Goal: Obtain resource: Obtain resource

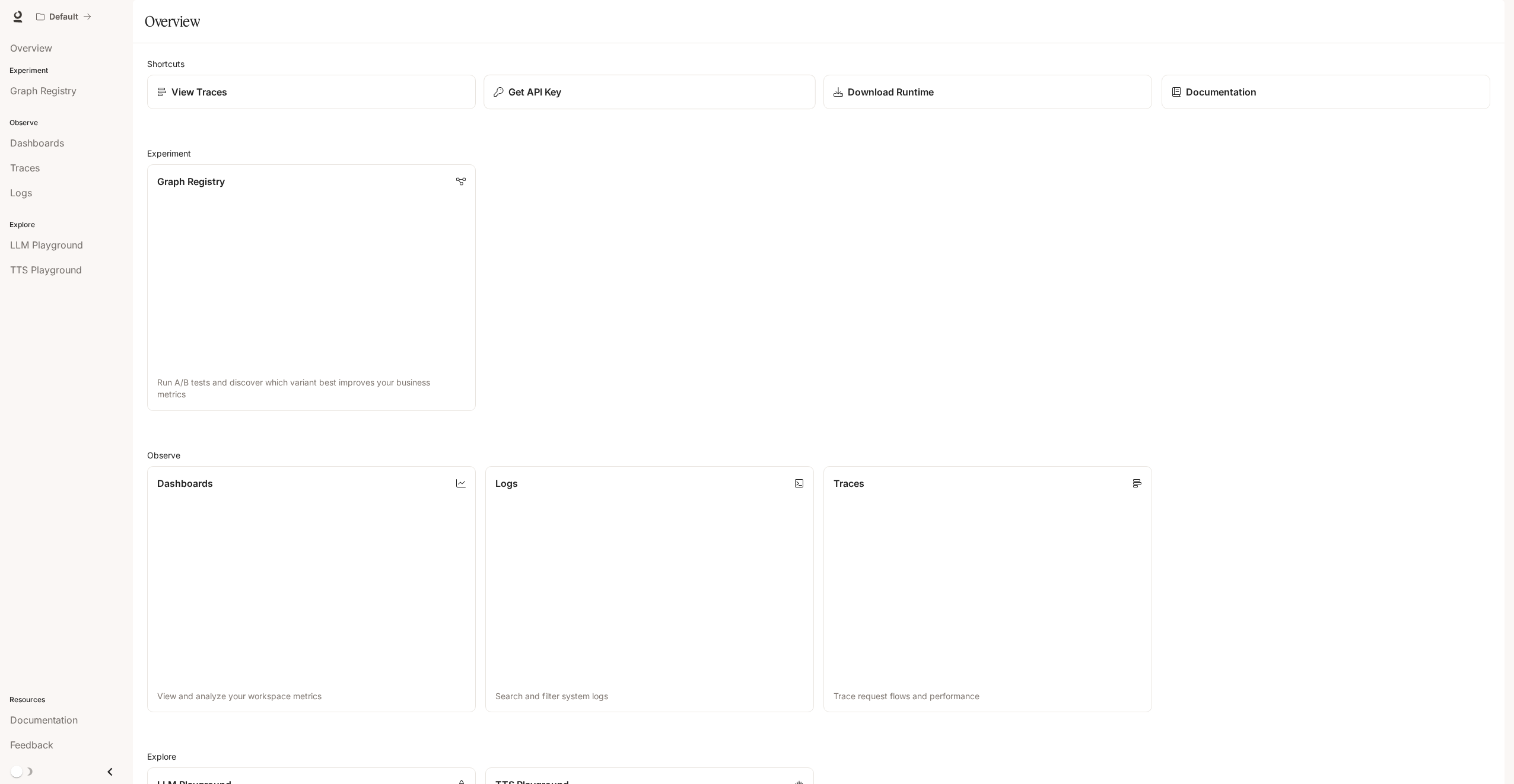
click at [550, 99] on p "Get API Key" at bounding box center [535, 92] width 54 height 14
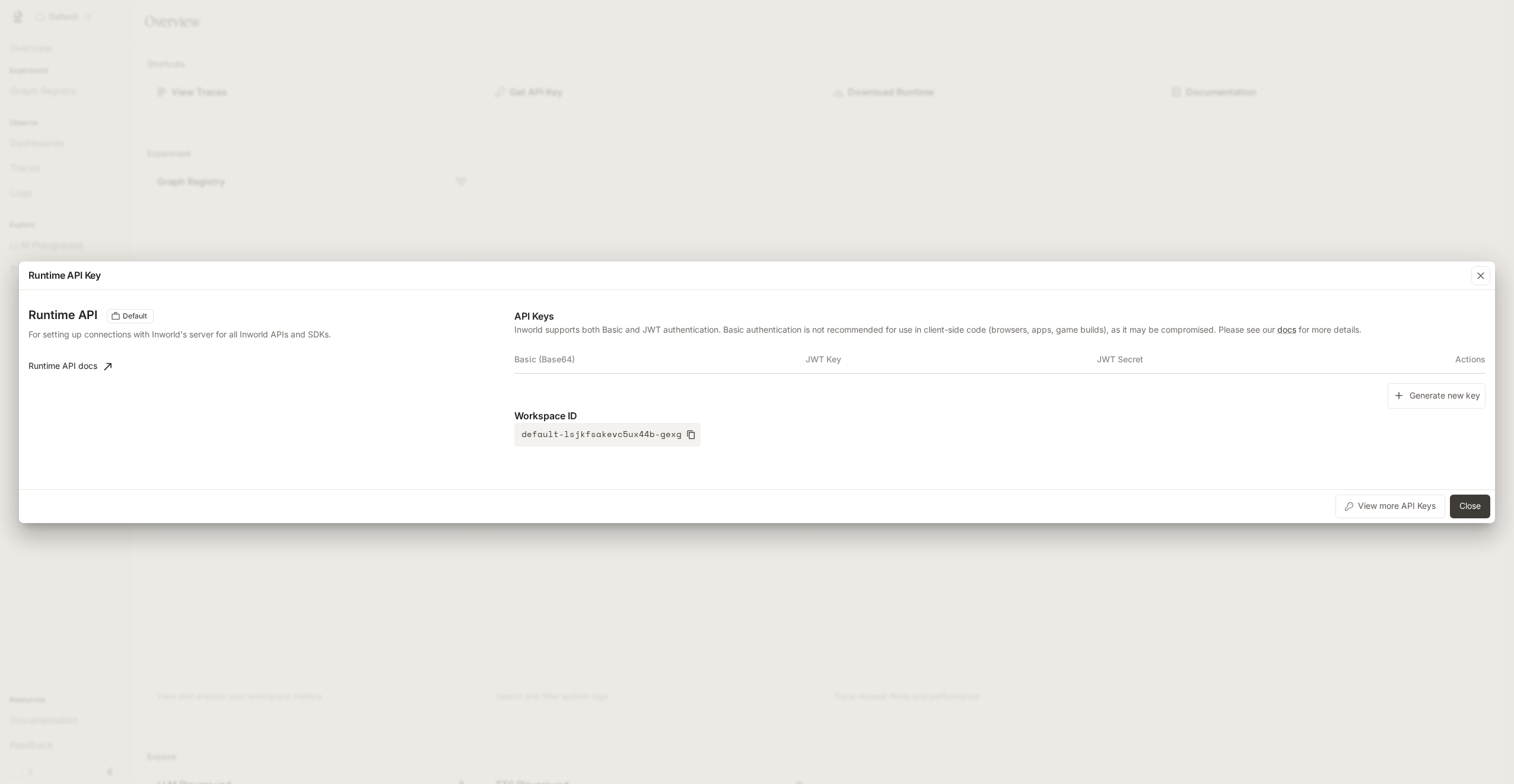
click at [586, 356] on th "Basic (Base64)" at bounding box center [660, 359] width 291 height 28
click at [800, 364] on th "Basic (Base64)" at bounding box center [660, 359] width 291 height 28
drag, startPoint x: 850, startPoint y: 365, endPoint x: 542, endPoint y: 349, distance: 308.4
click at [848, 365] on th "JWT Key" at bounding box center [951, 359] width 291 height 28
drag, startPoint x: 312, startPoint y: 344, endPoint x: 282, endPoint y: 345, distance: 30.0
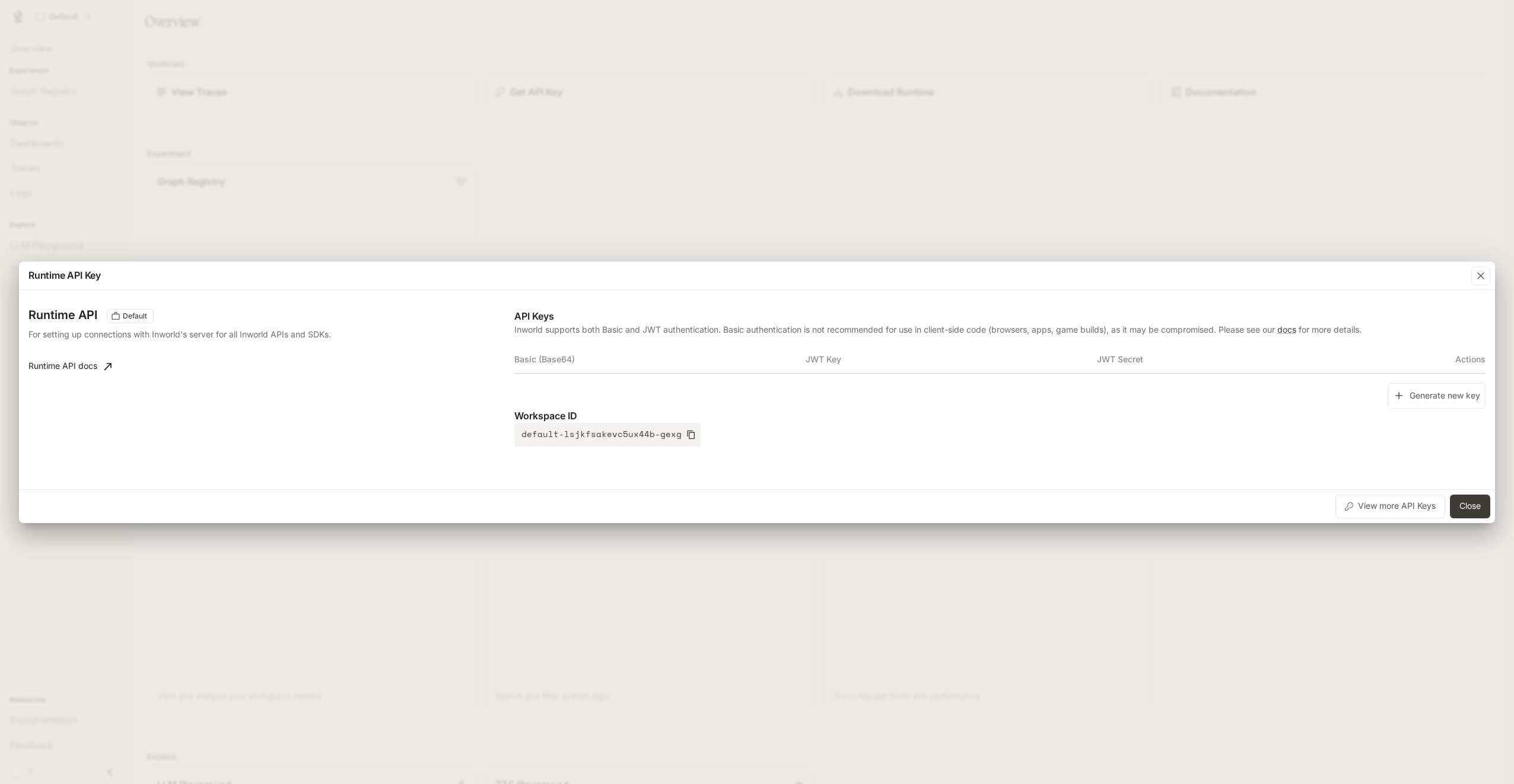
click at [309, 344] on div "Runtime API Default For setting up connections with Inworld's server for all In…" at bounding box center [271, 378] width 486 height 138
click at [555, 361] on th "Basic (Base64)" at bounding box center [660, 359] width 291 height 28
click at [538, 361] on th "Basic (Base64)" at bounding box center [660, 359] width 291 height 28
click at [905, 362] on th "JWT Key" at bounding box center [951, 359] width 291 height 28
drag, startPoint x: 831, startPoint y: 359, endPoint x: 816, endPoint y: 359, distance: 15.0
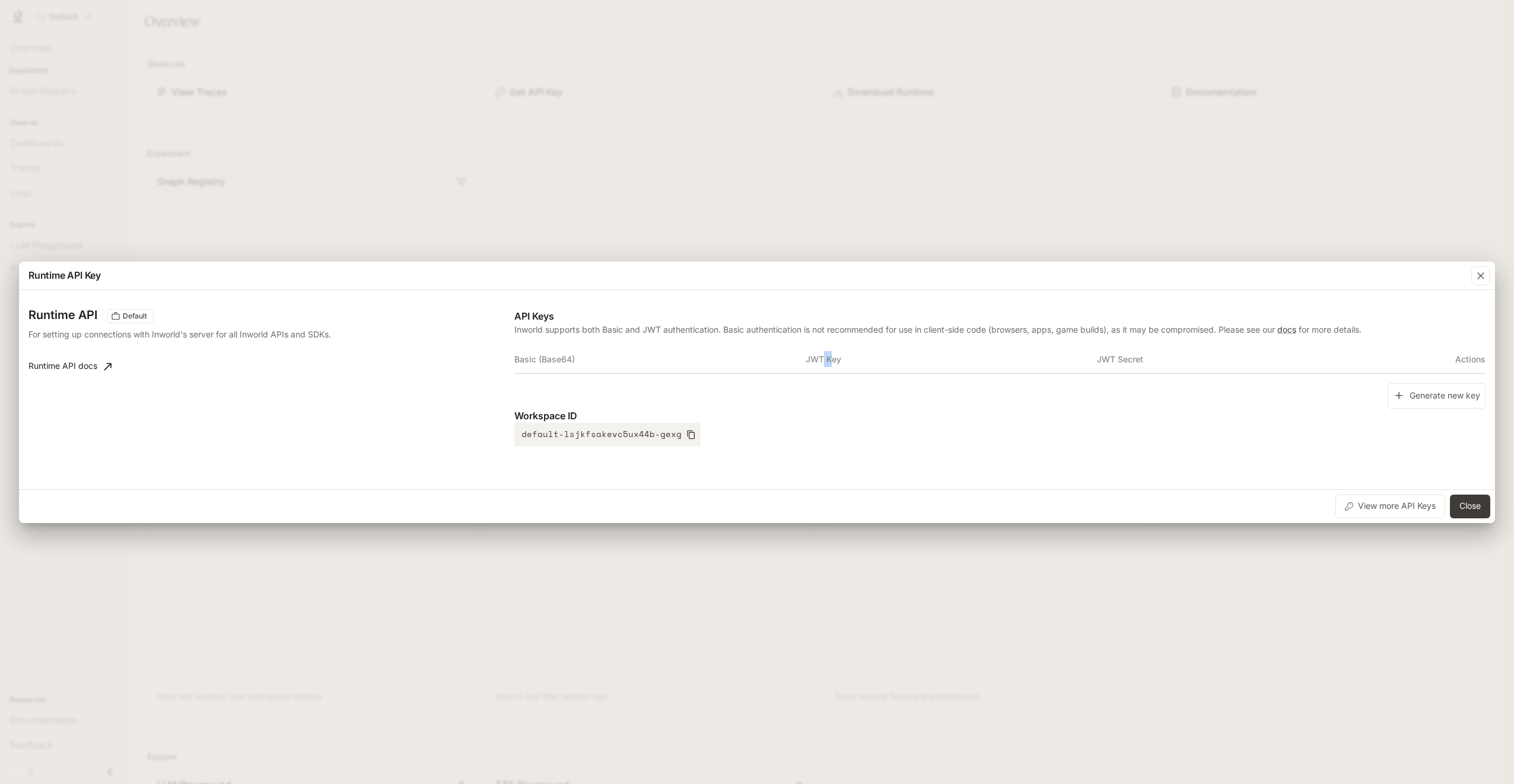
click at [817, 359] on th "JWT Key" at bounding box center [951, 359] width 291 height 28
drag, startPoint x: 816, startPoint y: 359, endPoint x: 653, endPoint y: 354, distance: 163.1
click at [653, 354] on th "Basic (Base64)" at bounding box center [660, 359] width 291 height 28
drag, startPoint x: 578, startPoint y: 363, endPoint x: 571, endPoint y: 363, distance: 7.0
click at [577, 363] on th "Basic (Base64)" at bounding box center [660, 359] width 291 height 28
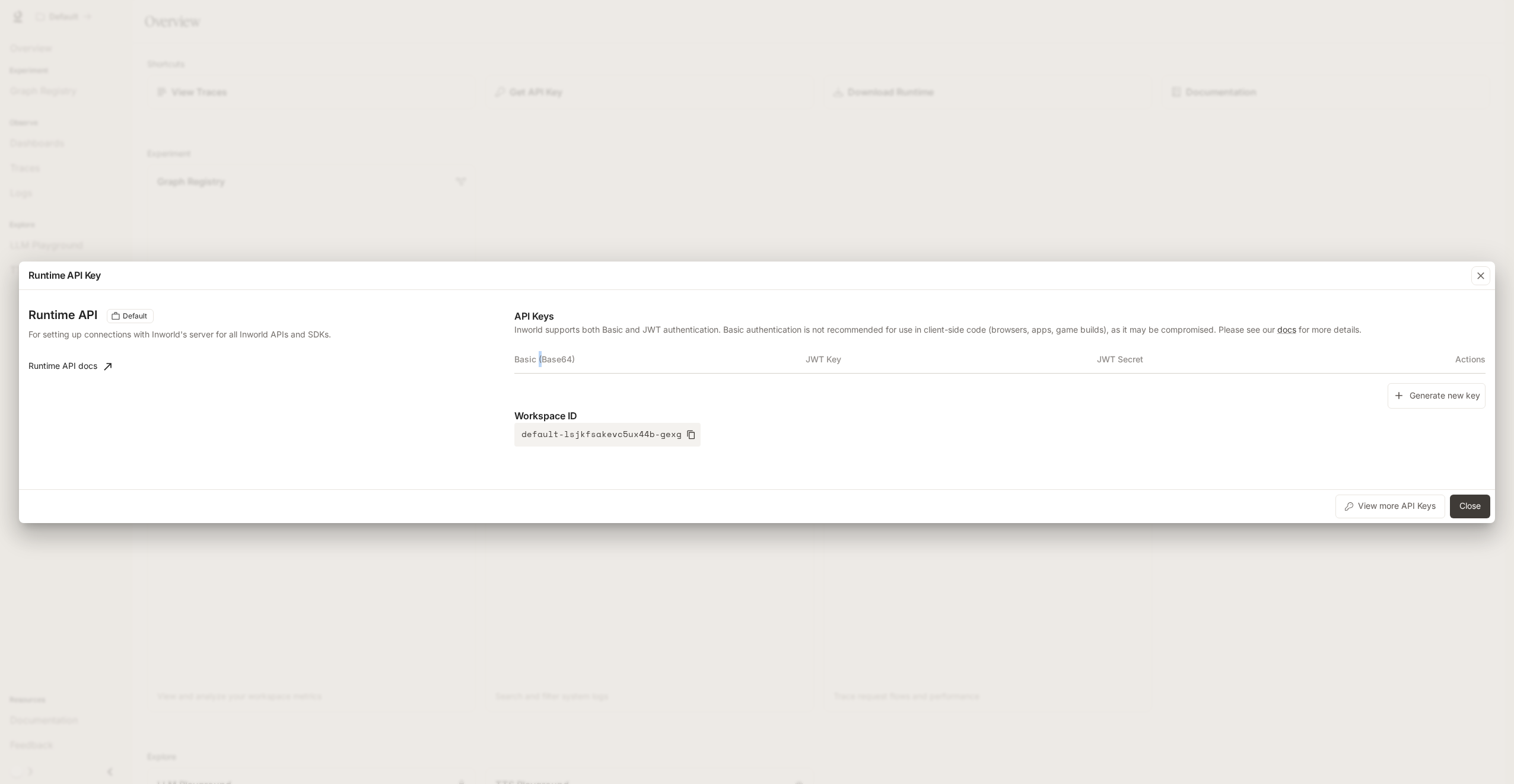
drag, startPoint x: 542, startPoint y: 362, endPoint x: 536, endPoint y: 362, distance: 6.0
click at [536, 362] on th "Basic (Base64)" at bounding box center [660, 359] width 291 height 28
click at [552, 357] on th "Basic (Base64)" at bounding box center [660, 359] width 291 height 28
click at [562, 356] on th "Basic (Base64)" at bounding box center [660, 359] width 291 height 28
click at [1447, 387] on button "Generate new key" at bounding box center [1436, 396] width 98 height 25
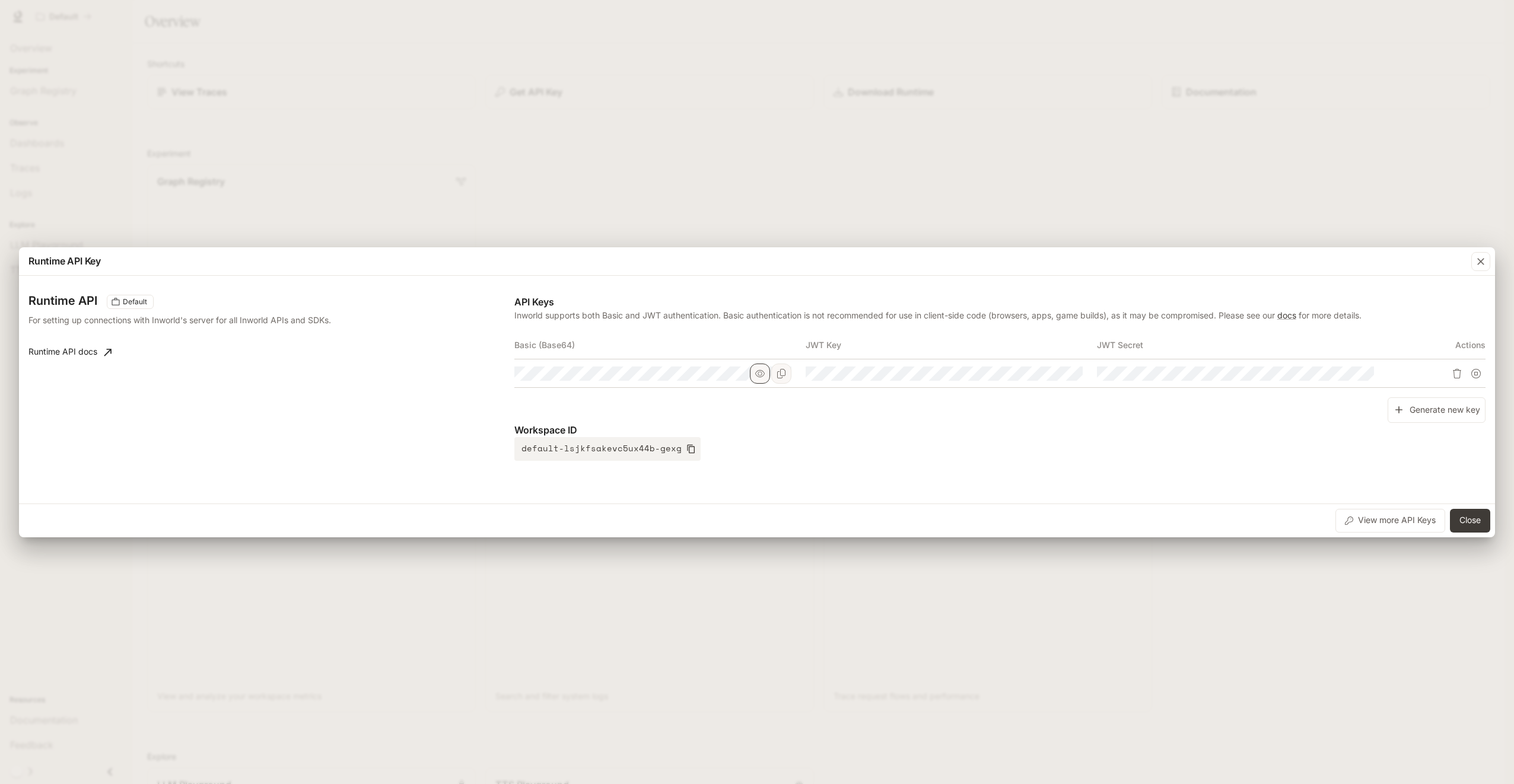
click at [752, 377] on button "button" at bounding box center [759, 373] width 20 height 20
click at [1068, 376] on icon "Copy Key" at bounding box center [1072, 374] width 10 height 10
click at [1482, 260] on icon "button" at bounding box center [1481, 262] width 7 height 7
